Goal: Task Accomplishment & Management: Manage account settings

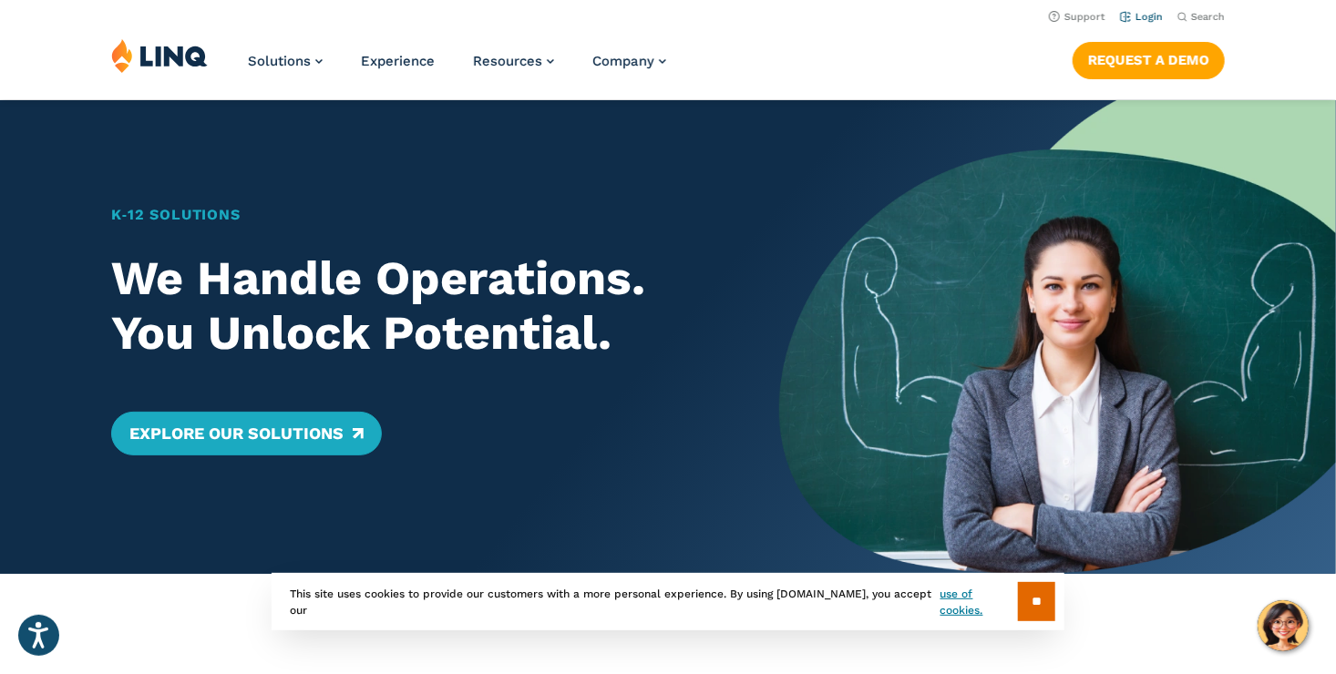
click at [1142, 21] on link "Login" at bounding box center [1141, 17] width 43 height 12
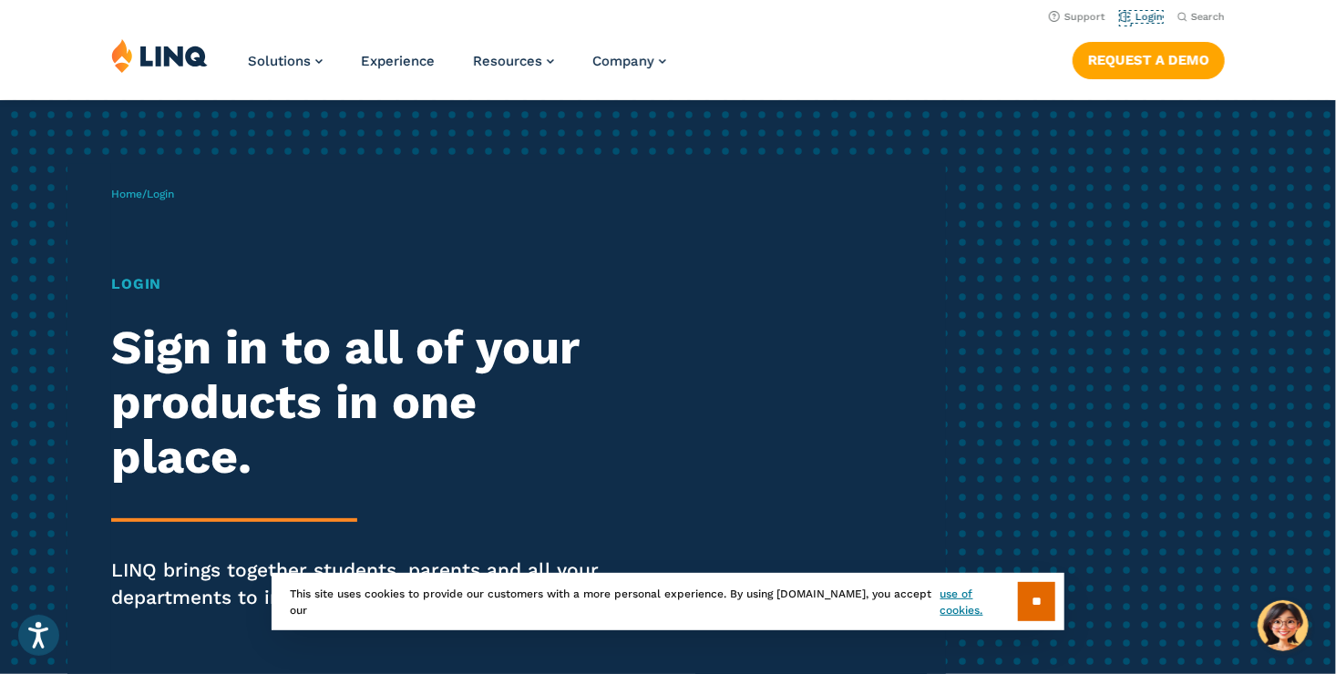
click at [1142, 21] on link "Login" at bounding box center [1141, 17] width 43 height 12
